Goal: Task Accomplishment & Management: Use online tool/utility

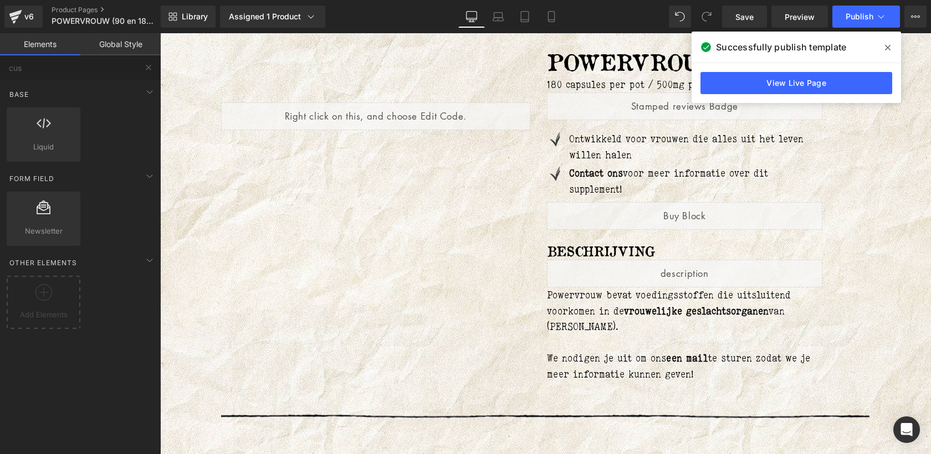
scroll to position [99, 0]
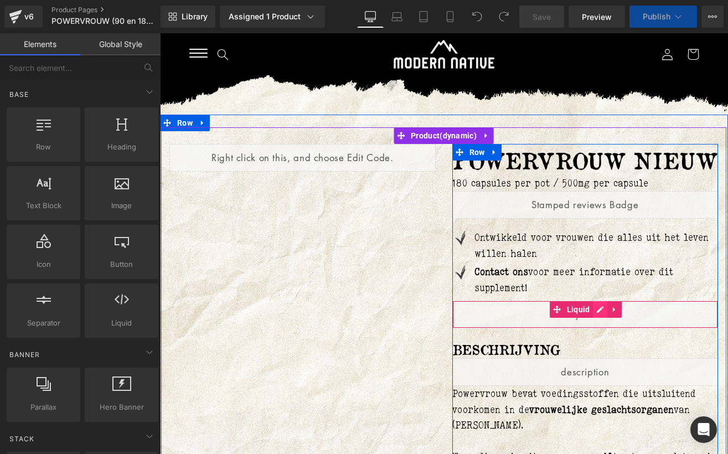
click at [602, 308] on div "Liquid" at bounding box center [586, 315] width 266 height 28
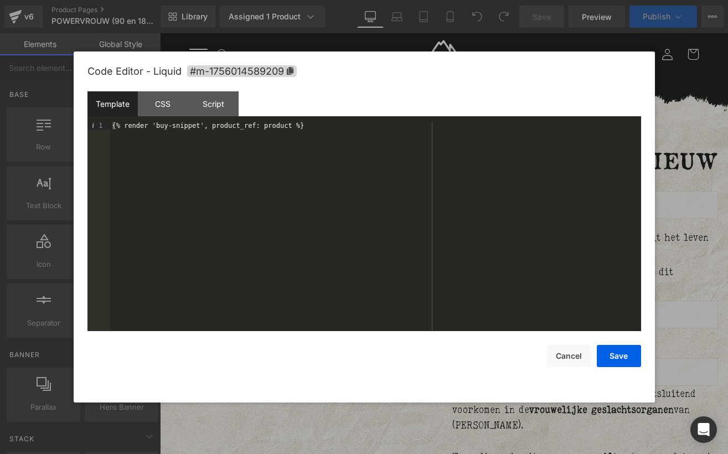
click at [417, 220] on div "{% render 'buy-snippet', product_ref: product %}" at bounding box center [375, 234] width 531 height 225
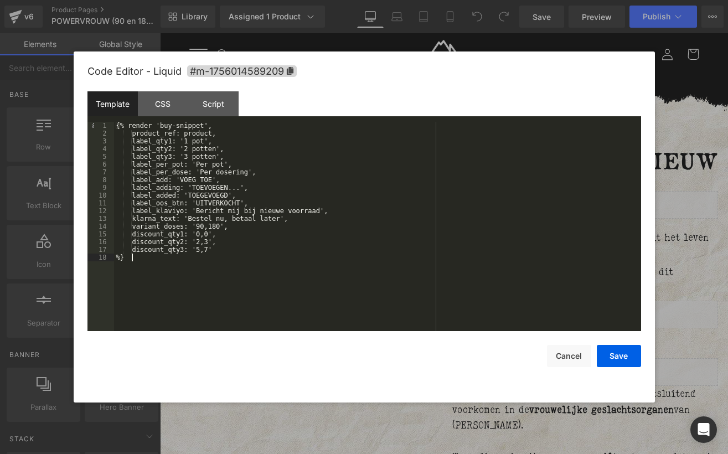
click at [142, 135] on div "{% render 'buy-snippet', product_ref: product, label_qty1: '1 pot', label_qty2:…" at bounding box center [377, 234] width 527 height 225
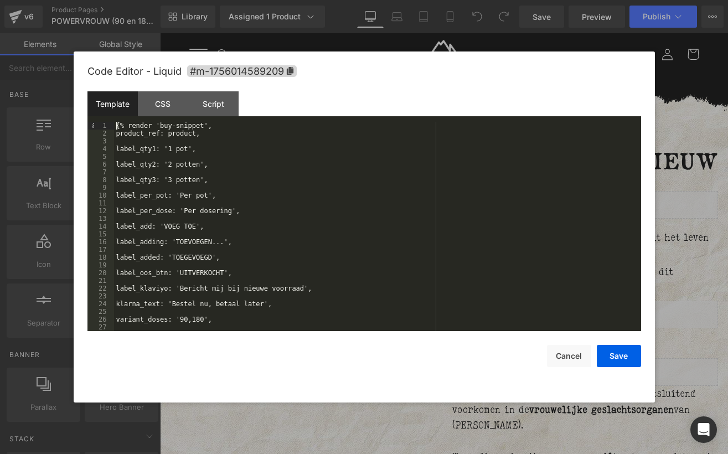
scroll to position [47, 0]
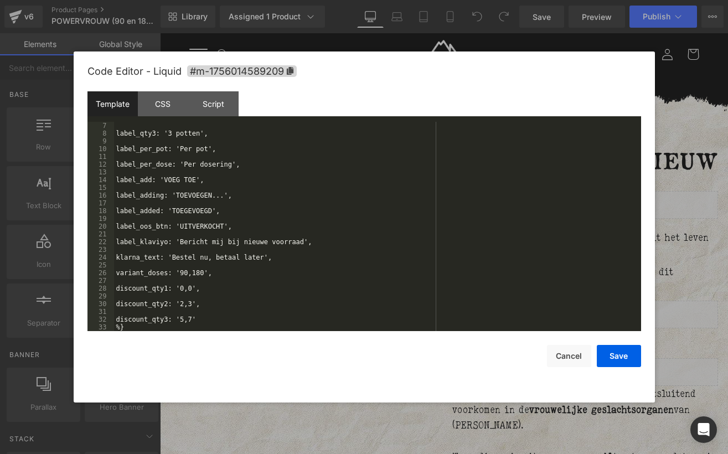
click at [196, 183] on div "label_qty3: '3 potten', label_per_pot: 'Per pot', label_per_dose: 'Per dosering…" at bounding box center [375, 234] width 523 height 225
click at [611, 355] on button "Save" at bounding box center [619, 356] width 44 height 22
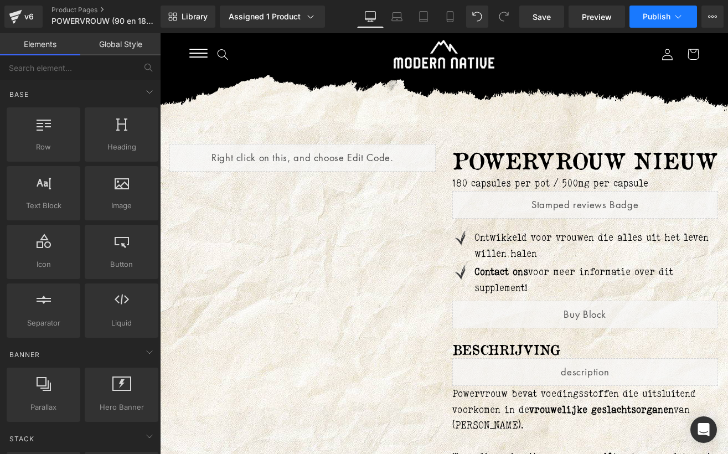
click at [663, 17] on span "Publish" at bounding box center [657, 16] width 28 height 9
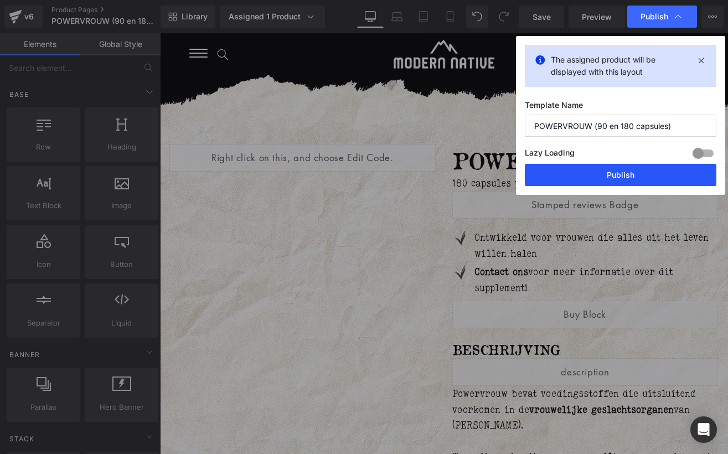
click at [0, 0] on button "Publish" at bounding box center [0, 0] width 0 height 0
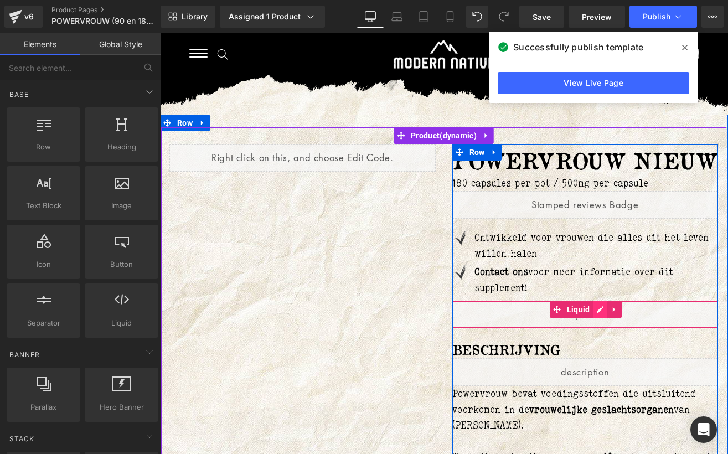
click at [602, 308] on div "Liquid" at bounding box center [586, 315] width 266 height 28
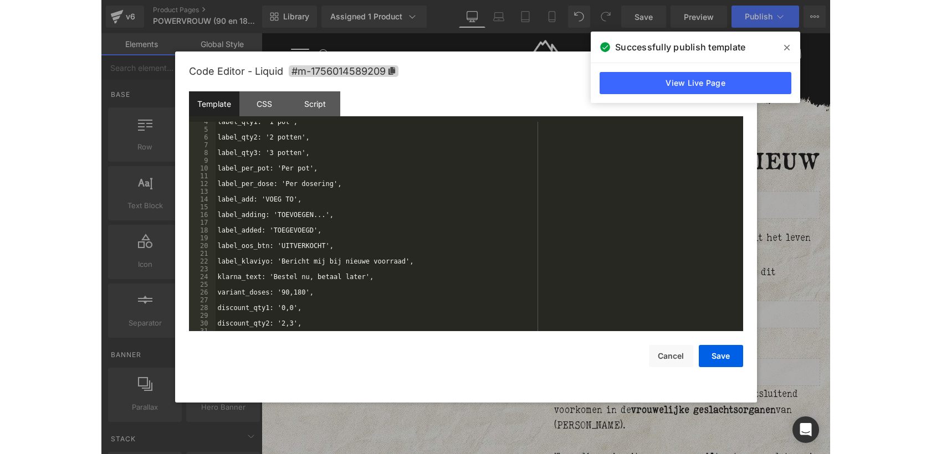
scroll to position [19, 0]
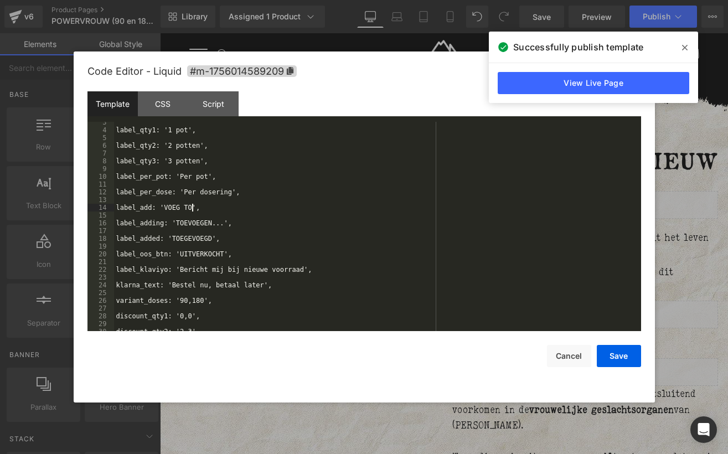
click at [191, 208] on div "label_qty1: '1 pot', label_qty2: '2 potten', label_qty3: '3 potten', label_per_…" at bounding box center [375, 231] width 523 height 225
click at [614, 351] on button "Save" at bounding box center [619, 356] width 44 height 22
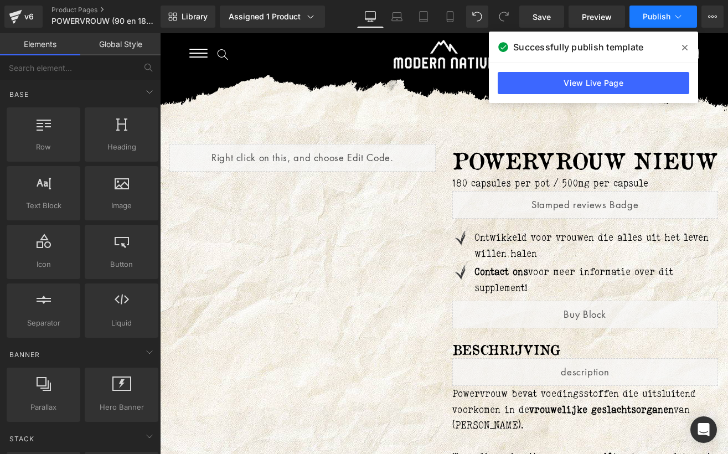
click at [658, 20] on span "Publish" at bounding box center [657, 16] width 28 height 9
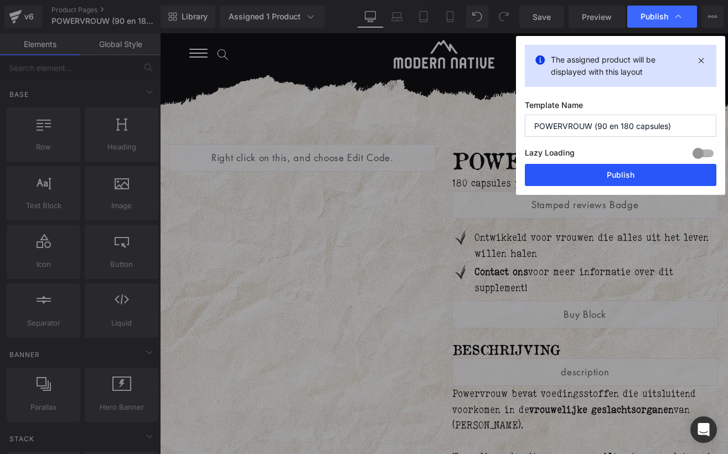
click at [0, 0] on button "Publish" at bounding box center [0, 0] width 0 height 0
